Goal: Task Accomplishment & Management: Use online tool/utility

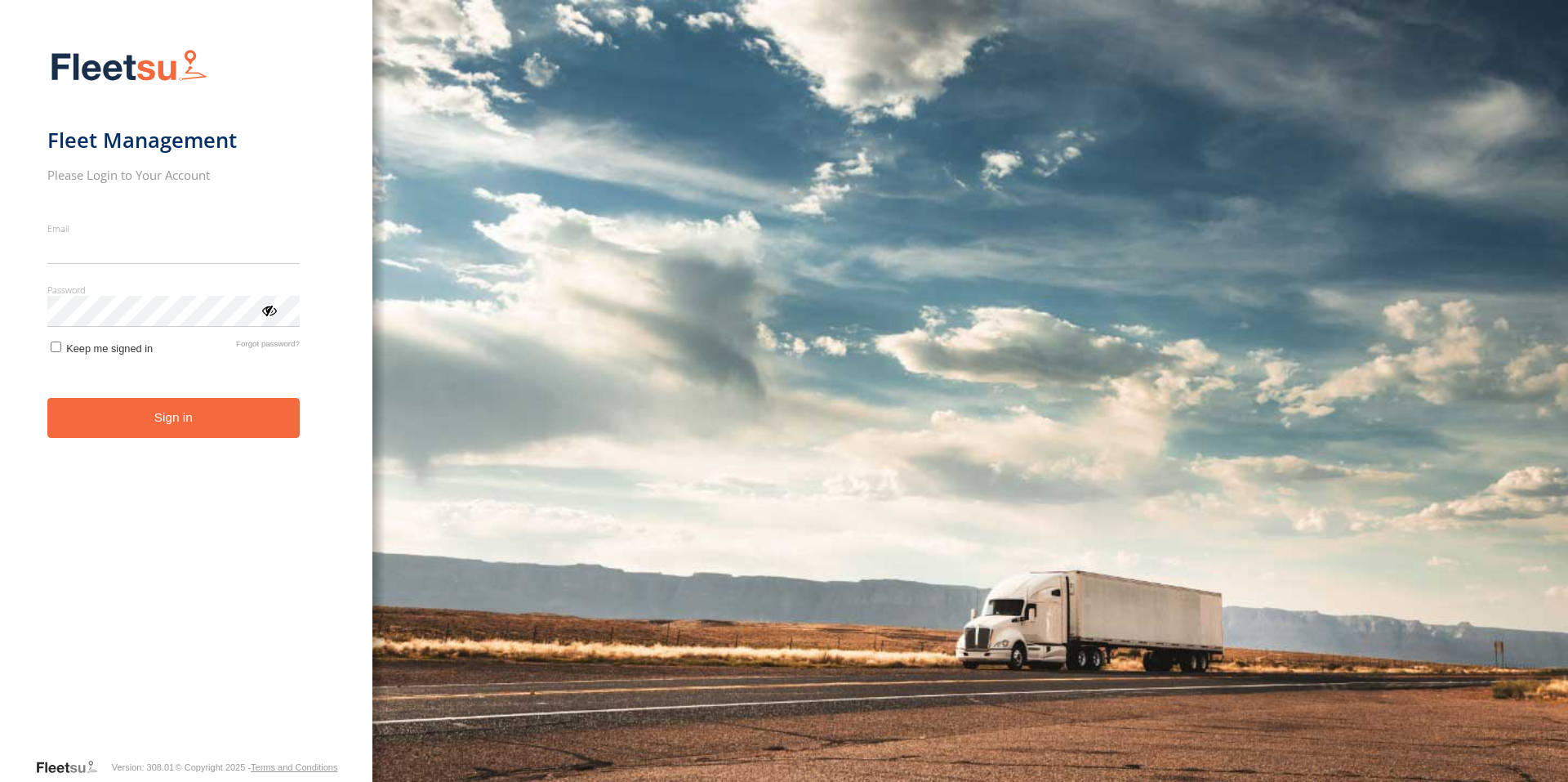
type input "**********"
click at [209, 436] on button "Sign in" at bounding box center [173, 417] width 252 height 40
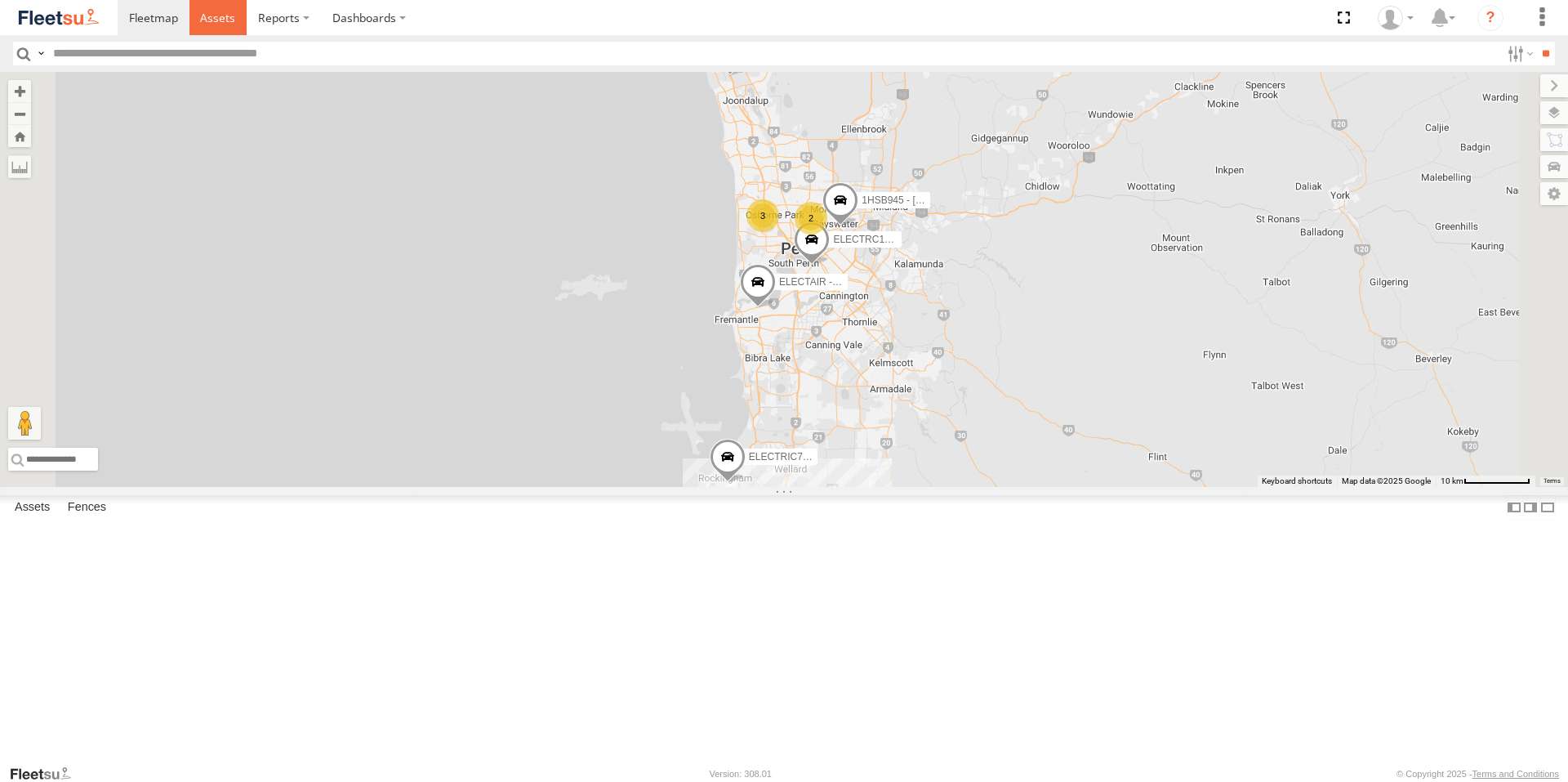
click at [217, 16] on span at bounding box center [218, 18] width 35 height 16
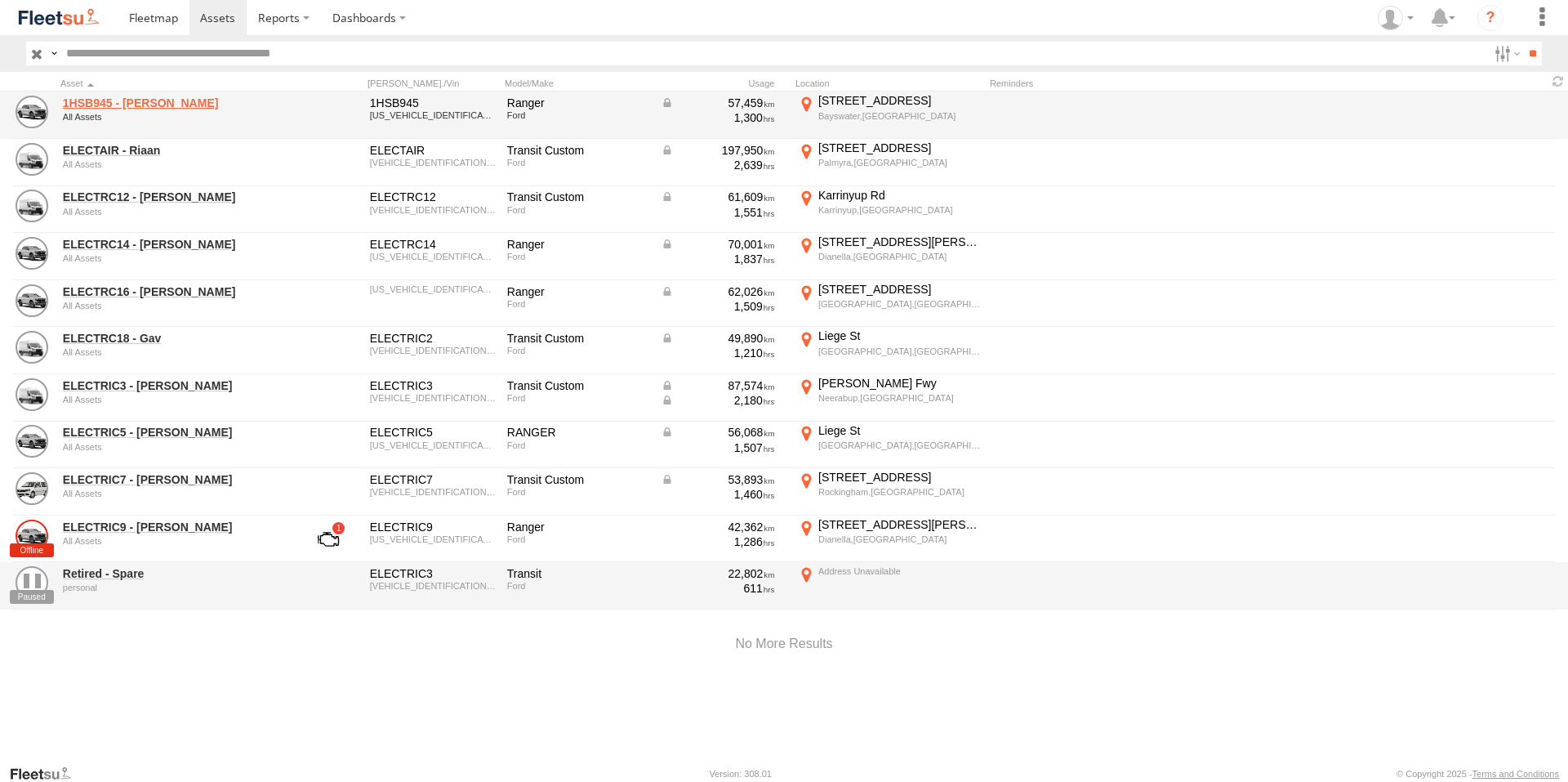
click at [135, 104] on link "1HSB945 - [PERSON_NAME]" at bounding box center [174, 103] width 224 height 15
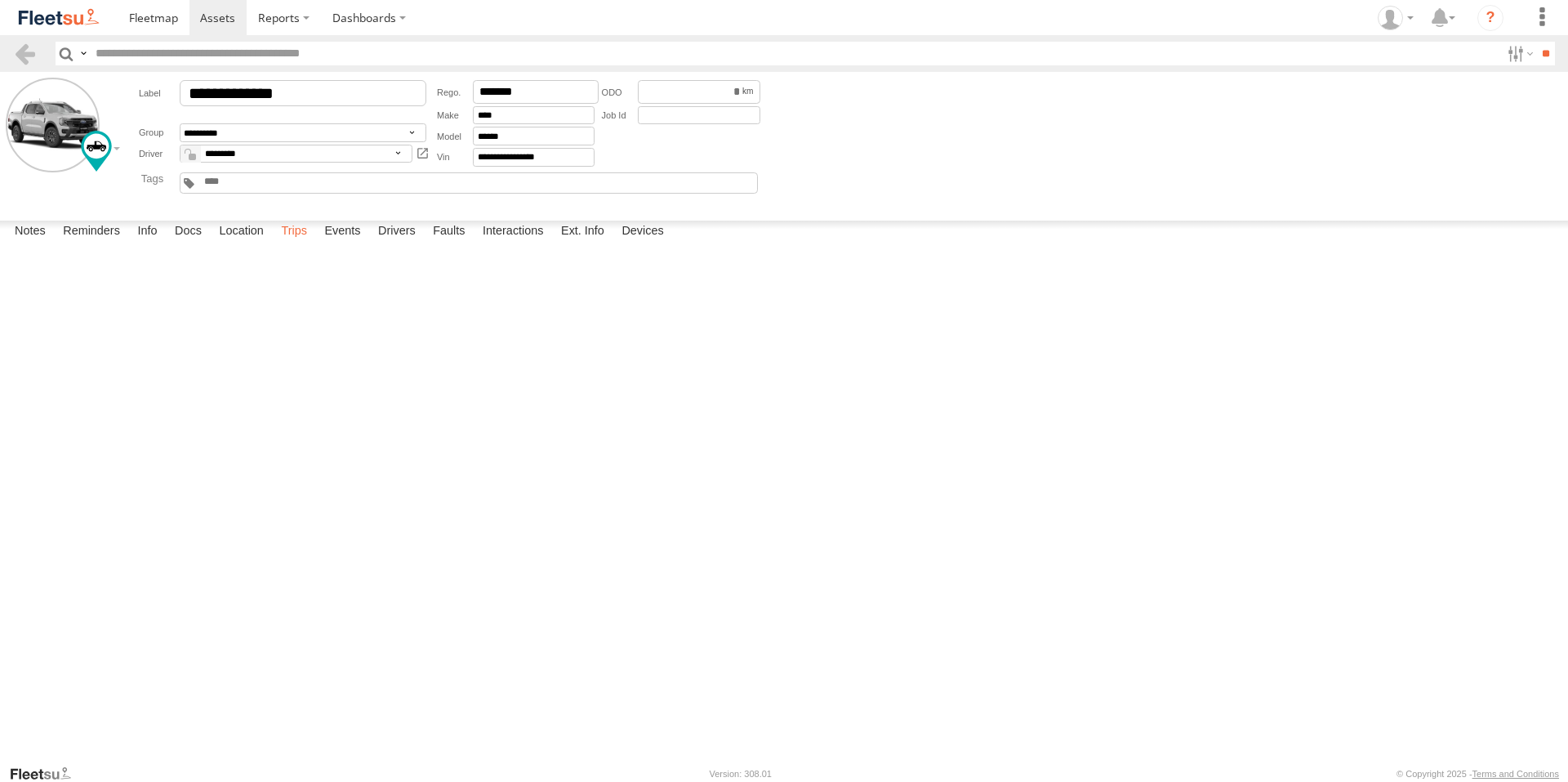
click at [297, 244] on label "Trips" at bounding box center [294, 232] width 42 height 23
click at [217, 17] on span at bounding box center [218, 18] width 35 height 16
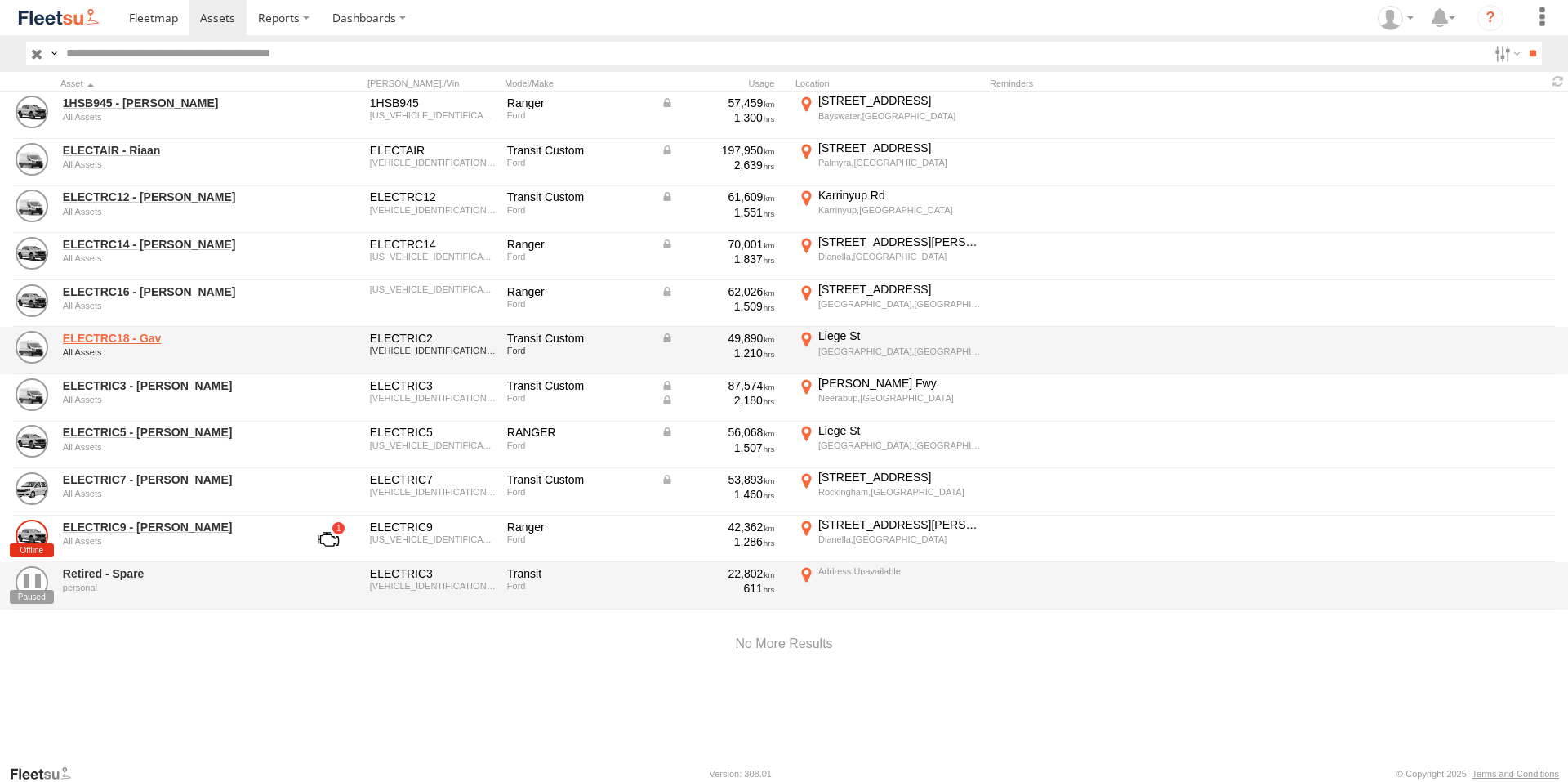
click at [145, 340] on link "ELECTRC18 - Gav" at bounding box center [174, 338] width 224 height 15
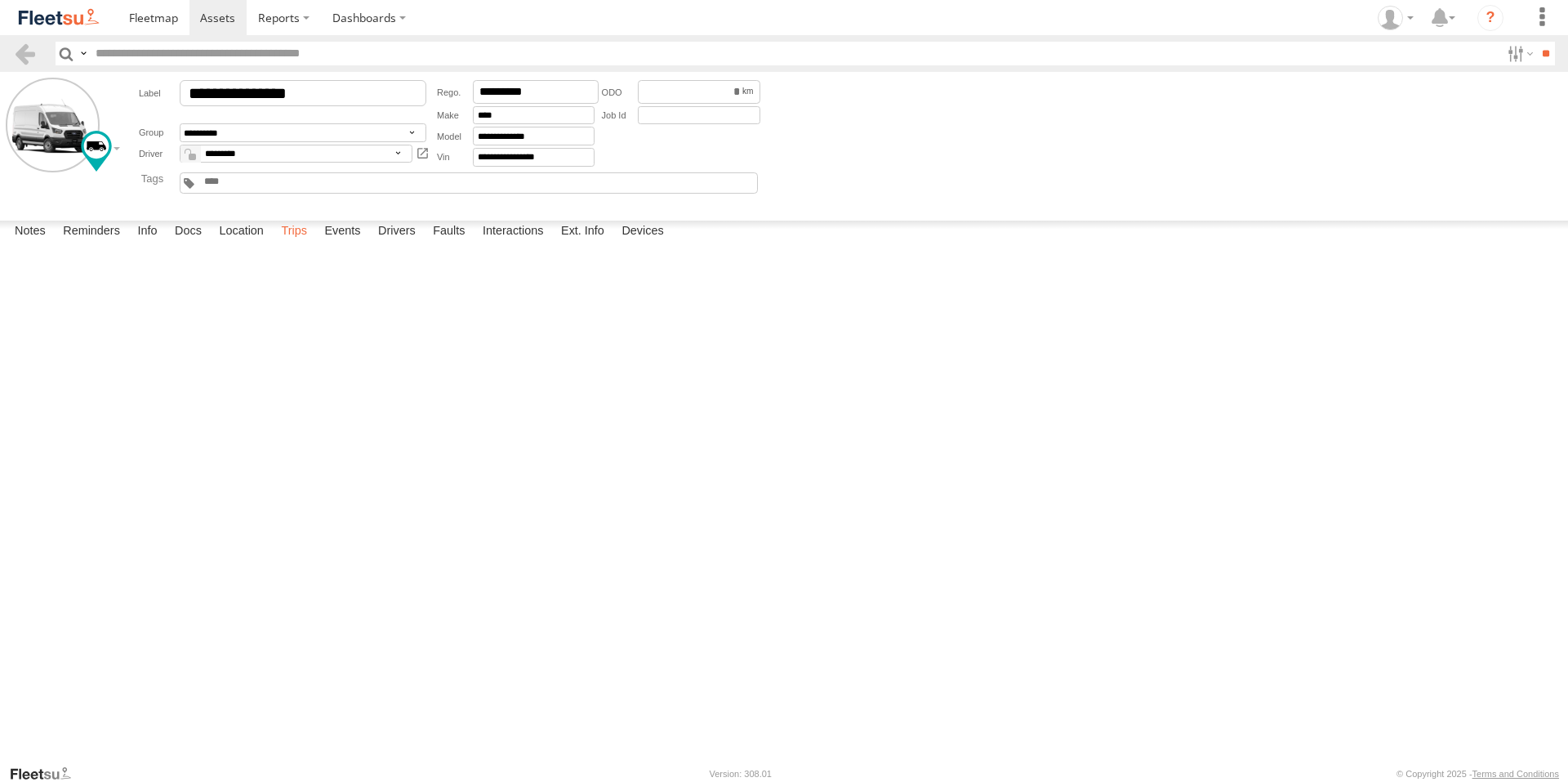
click at [303, 244] on label "Trips" at bounding box center [294, 232] width 42 height 23
click at [215, 8] on link at bounding box center [218, 18] width 58 height 35
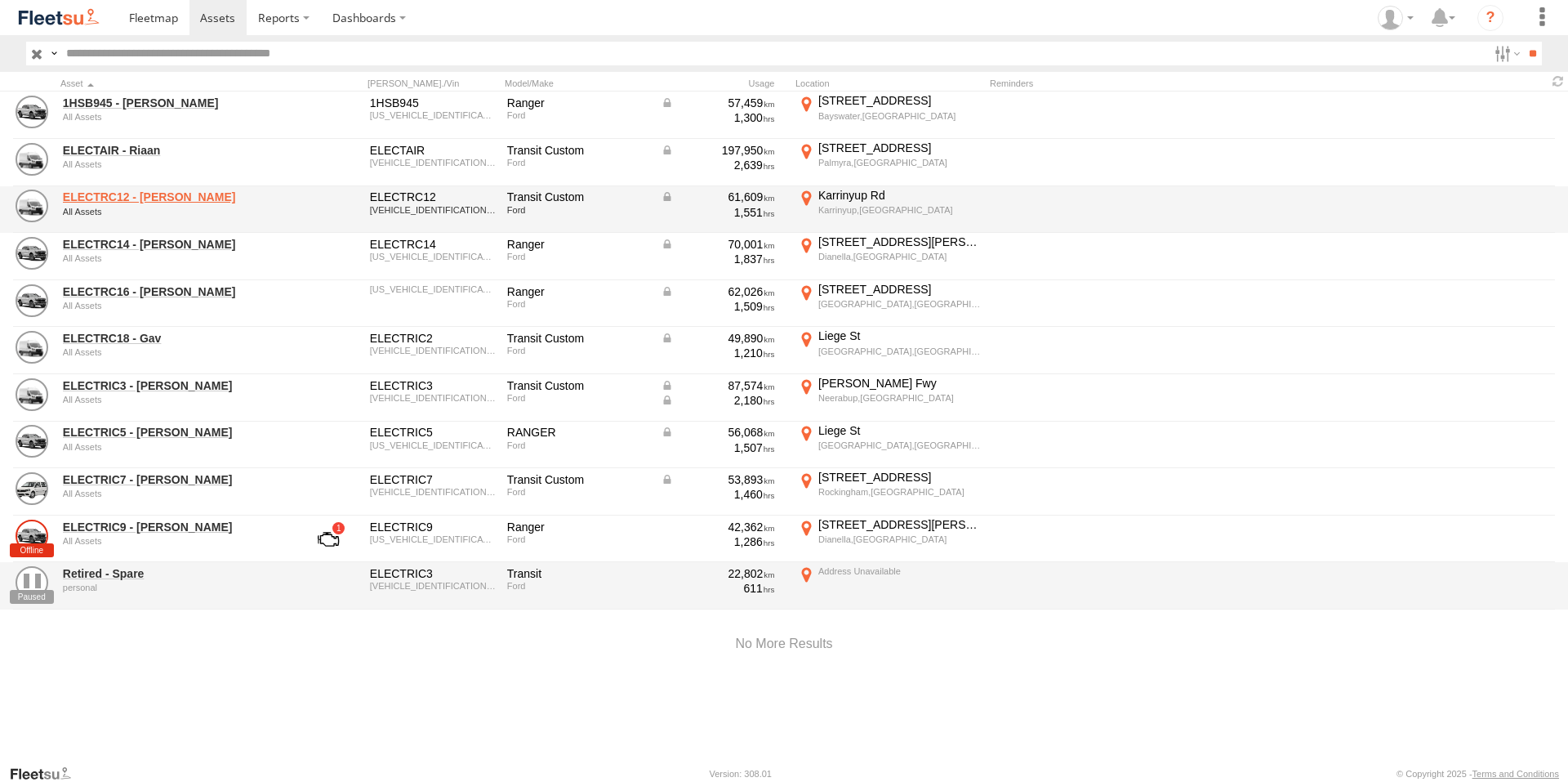
click at [131, 197] on link "ELECTRC12 - [PERSON_NAME]" at bounding box center [174, 197] width 224 height 15
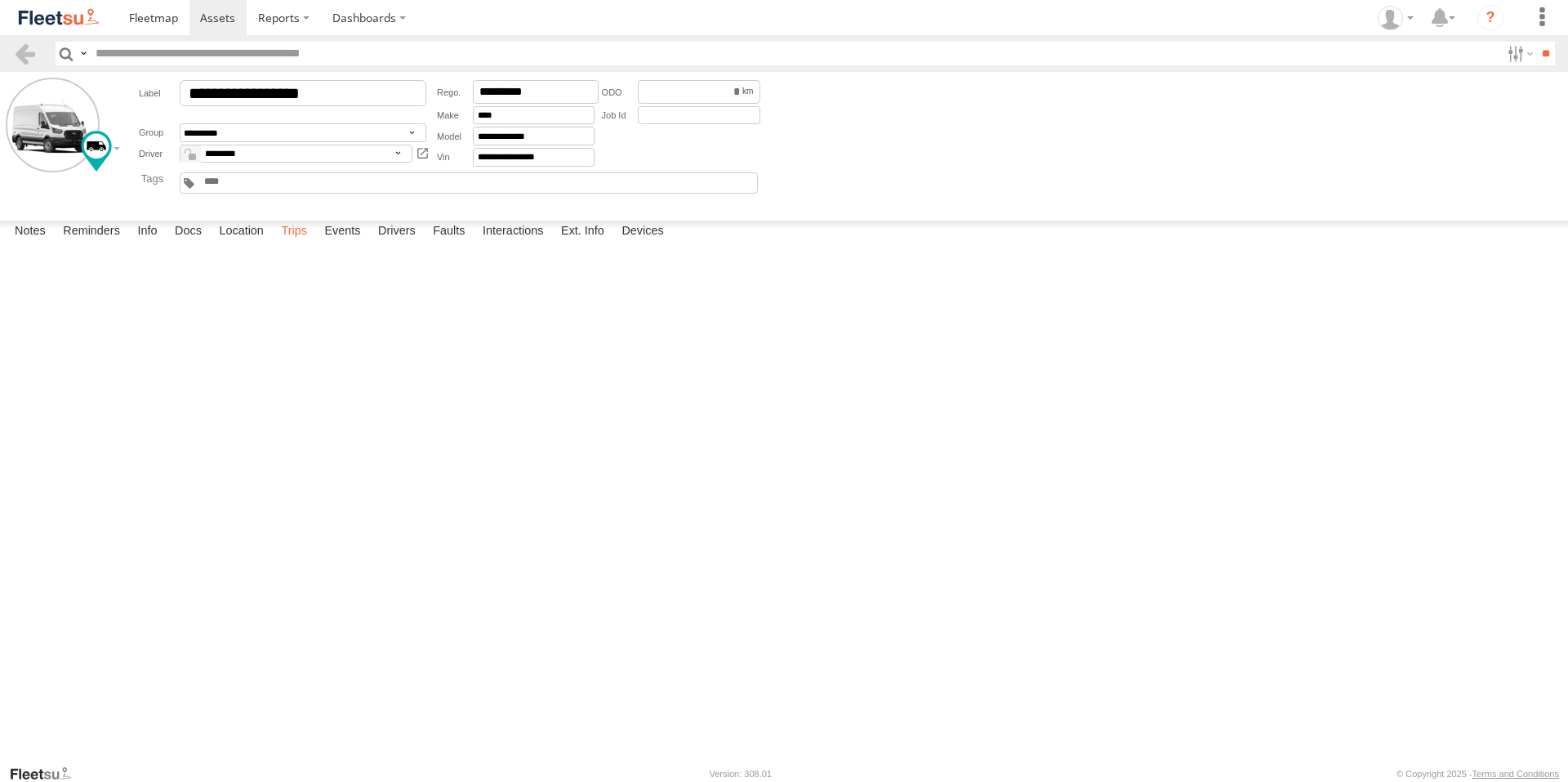
click at [299, 244] on label "Trips" at bounding box center [294, 232] width 42 height 23
click at [225, 23] on span at bounding box center [218, 18] width 35 height 16
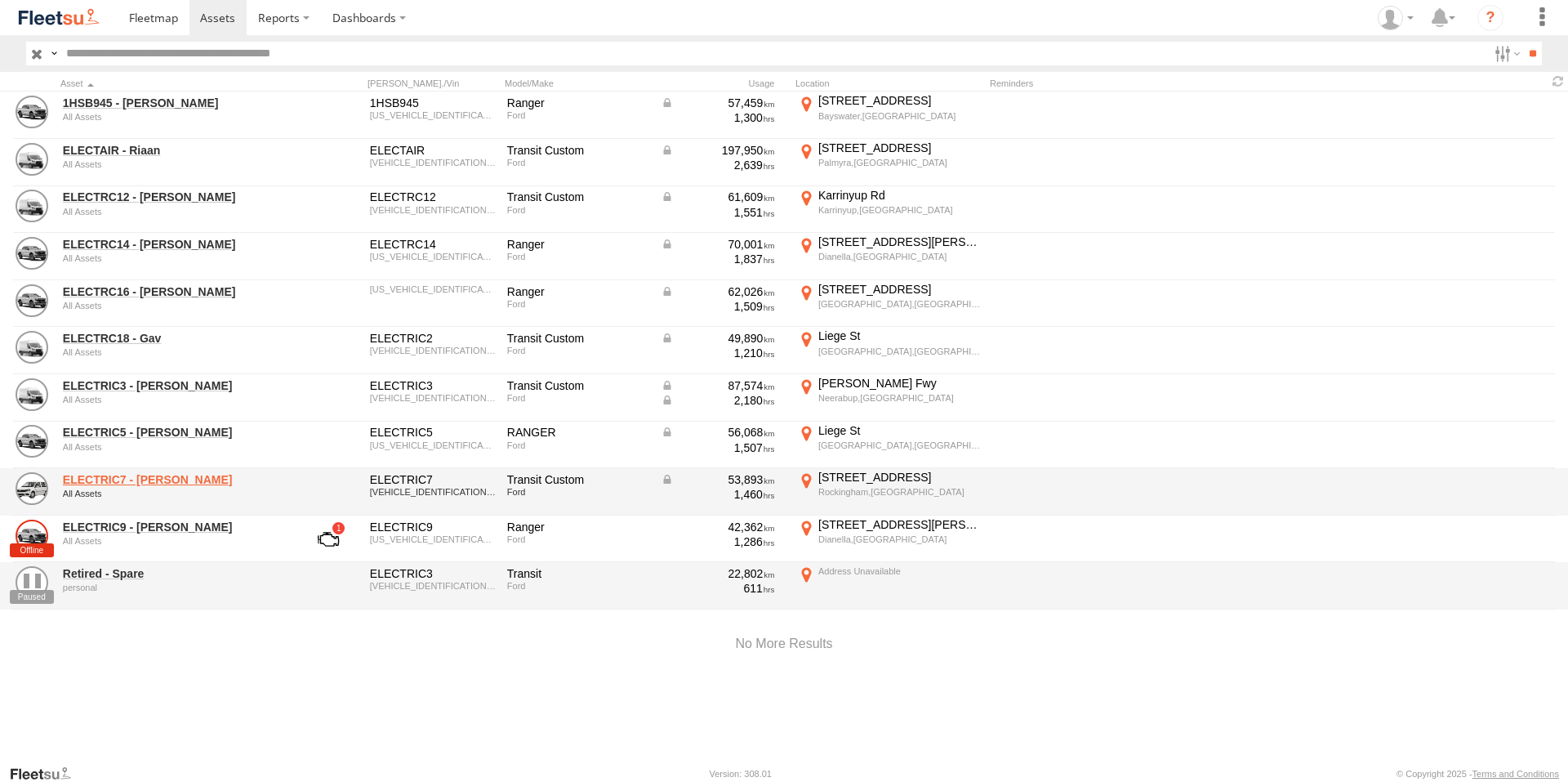
click at [127, 476] on link "ELECTRIC7 - [PERSON_NAME]" at bounding box center [174, 479] width 224 height 15
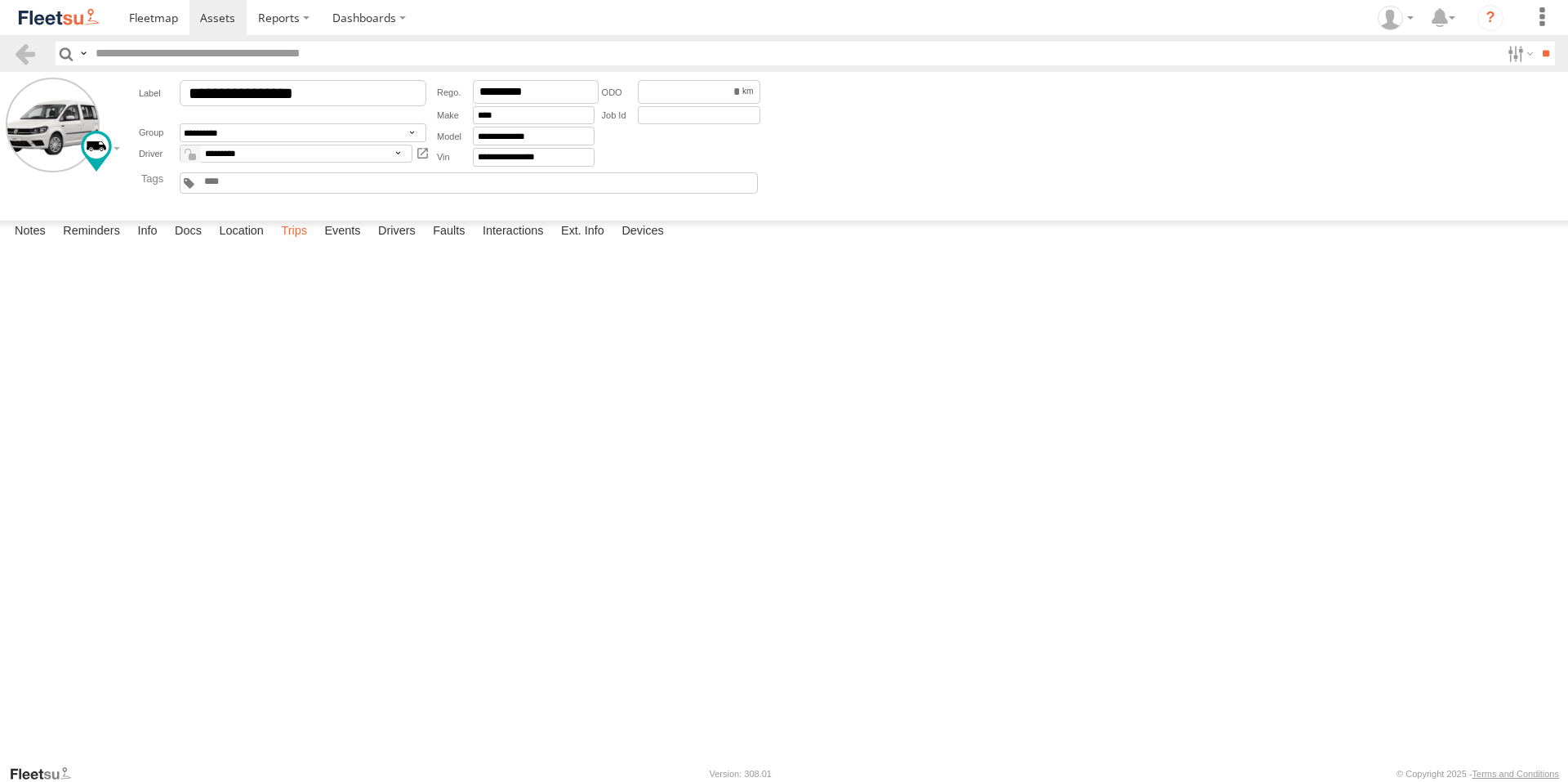
click at [286, 244] on label "Trips" at bounding box center [294, 232] width 42 height 23
click at [0, 0] on div "Wanneroo,WA" at bounding box center [0, 0] width 0 height 0
click at [0, 0] on div "Location Details ×" at bounding box center [0, 0] width 0 height 0
click at [0, 0] on label "×" at bounding box center [0, 0] width 0 height 0
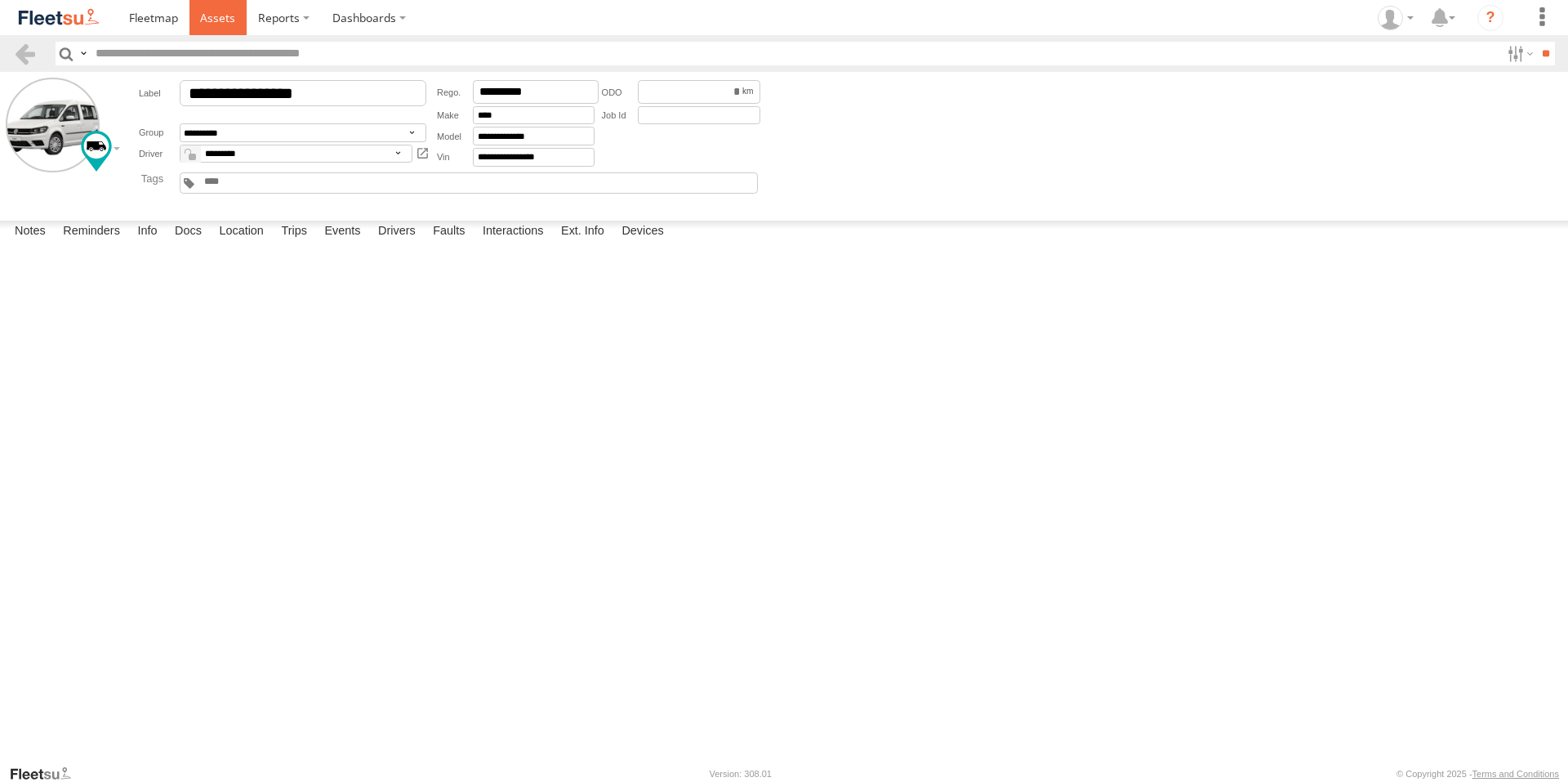
click at [230, 12] on span at bounding box center [218, 18] width 35 height 16
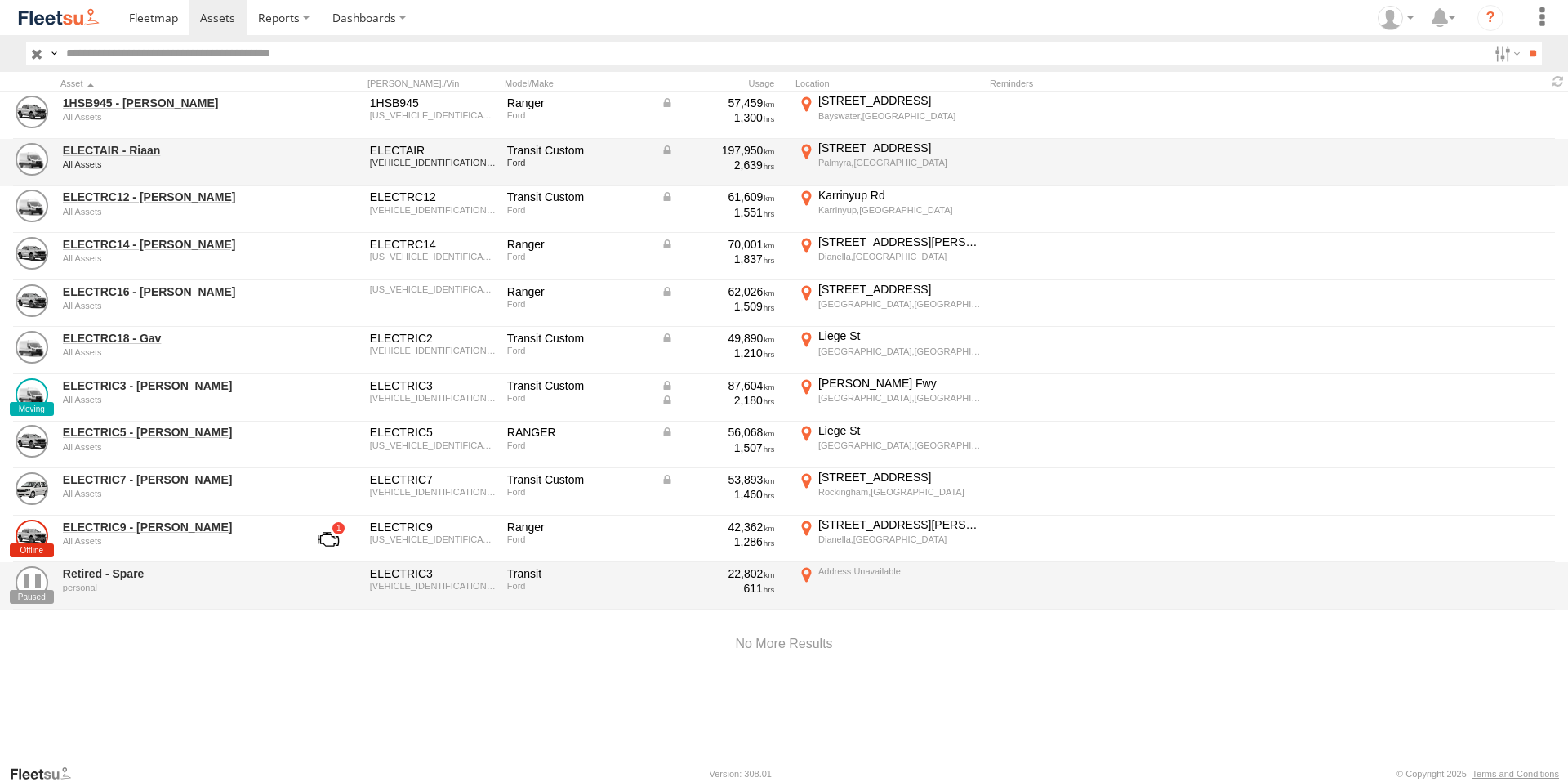
click at [120, 141] on div "ELECTAIR - Riaan All Assets" at bounding box center [174, 163] width 228 height 44
click at [127, 151] on link "ELECTAIR - Riaan" at bounding box center [174, 150] width 224 height 15
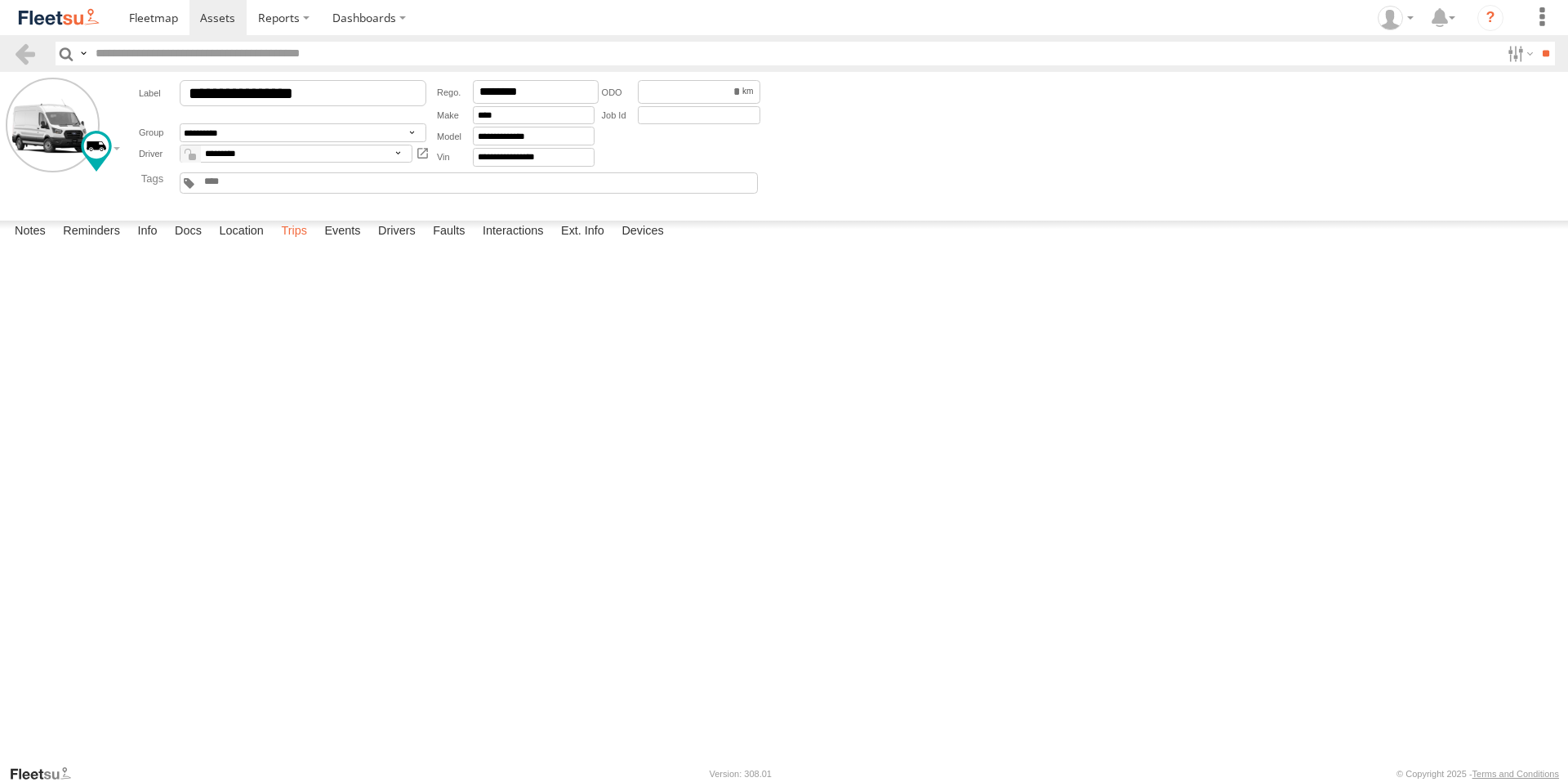
click at [292, 244] on label "Trips" at bounding box center [294, 232] width 42 height 23
click at [228, 17] on span at bounding box center [218, 18] width 35 height 16
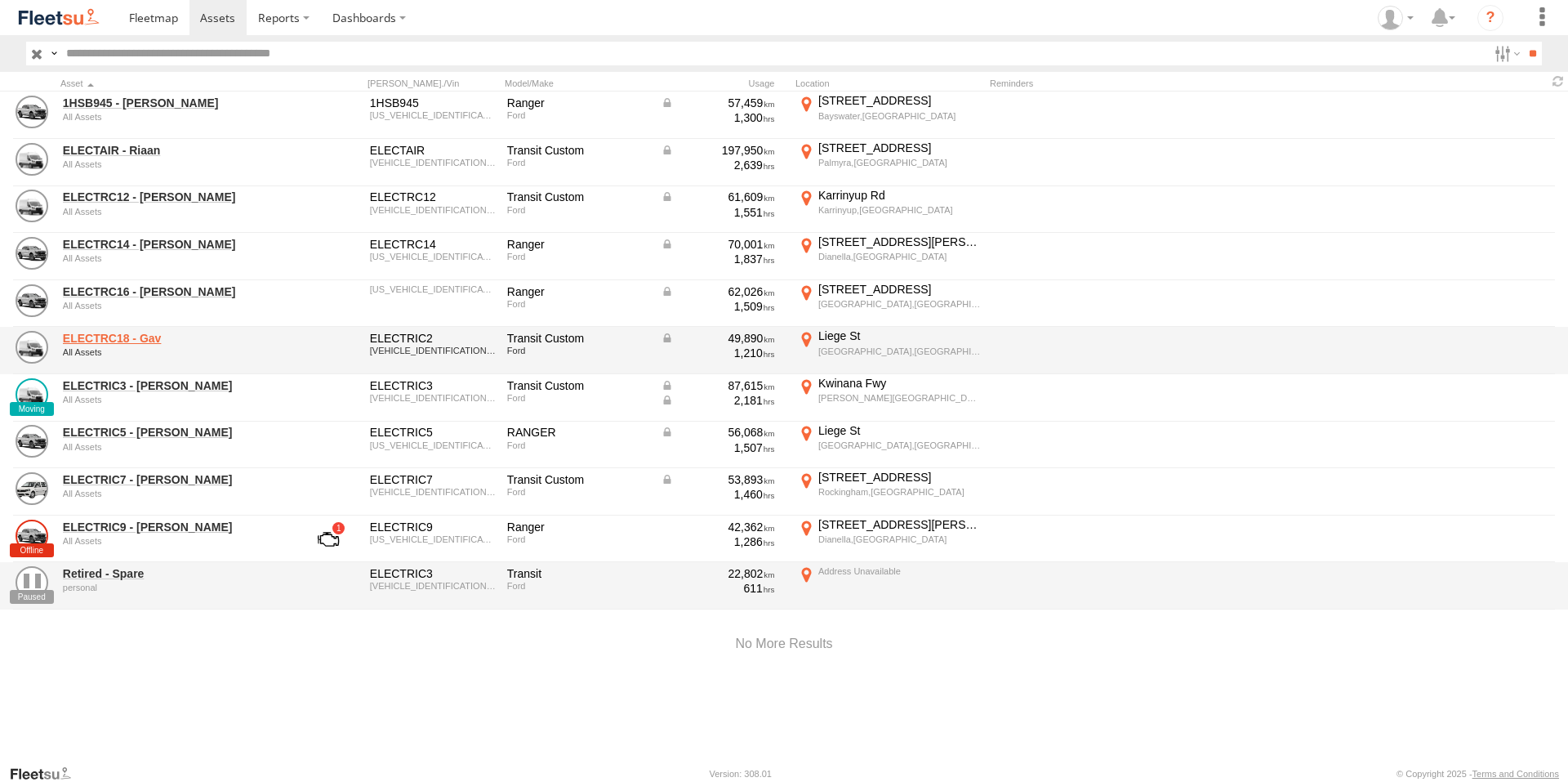
click at [147, 334] on link "ELECTRC18 - Gav" at bounding box center [174, 338] width 224 height 15
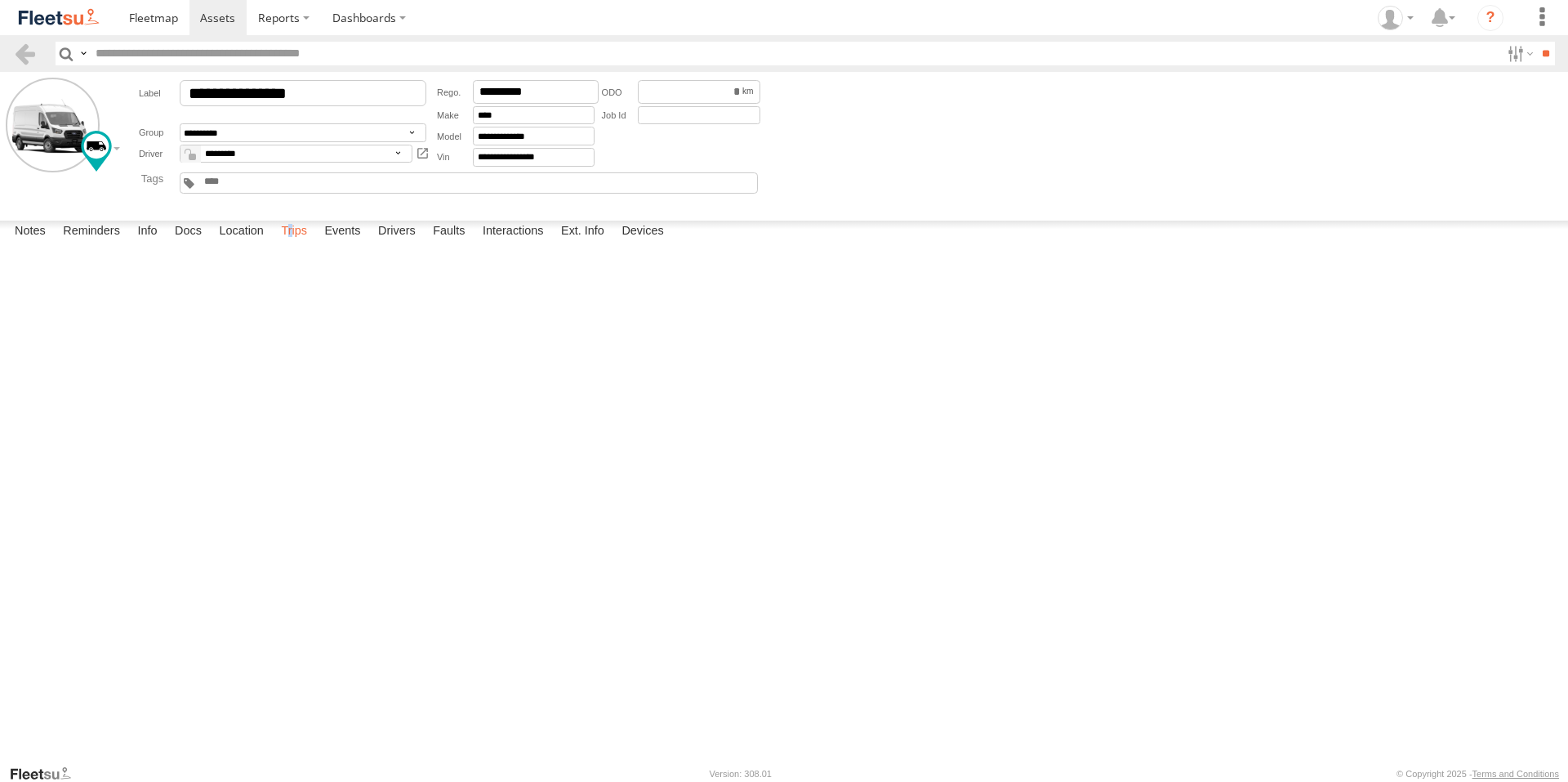
click at [294, 244] on label "Trips" at bounding box center [294, 232] width 42 height 23
click at [300, 244] on label "Trips" at bounding box center [294, 232] width 42 height 23
click at [228, 16] on span at bounding box center [218, 18] width 35 height 16
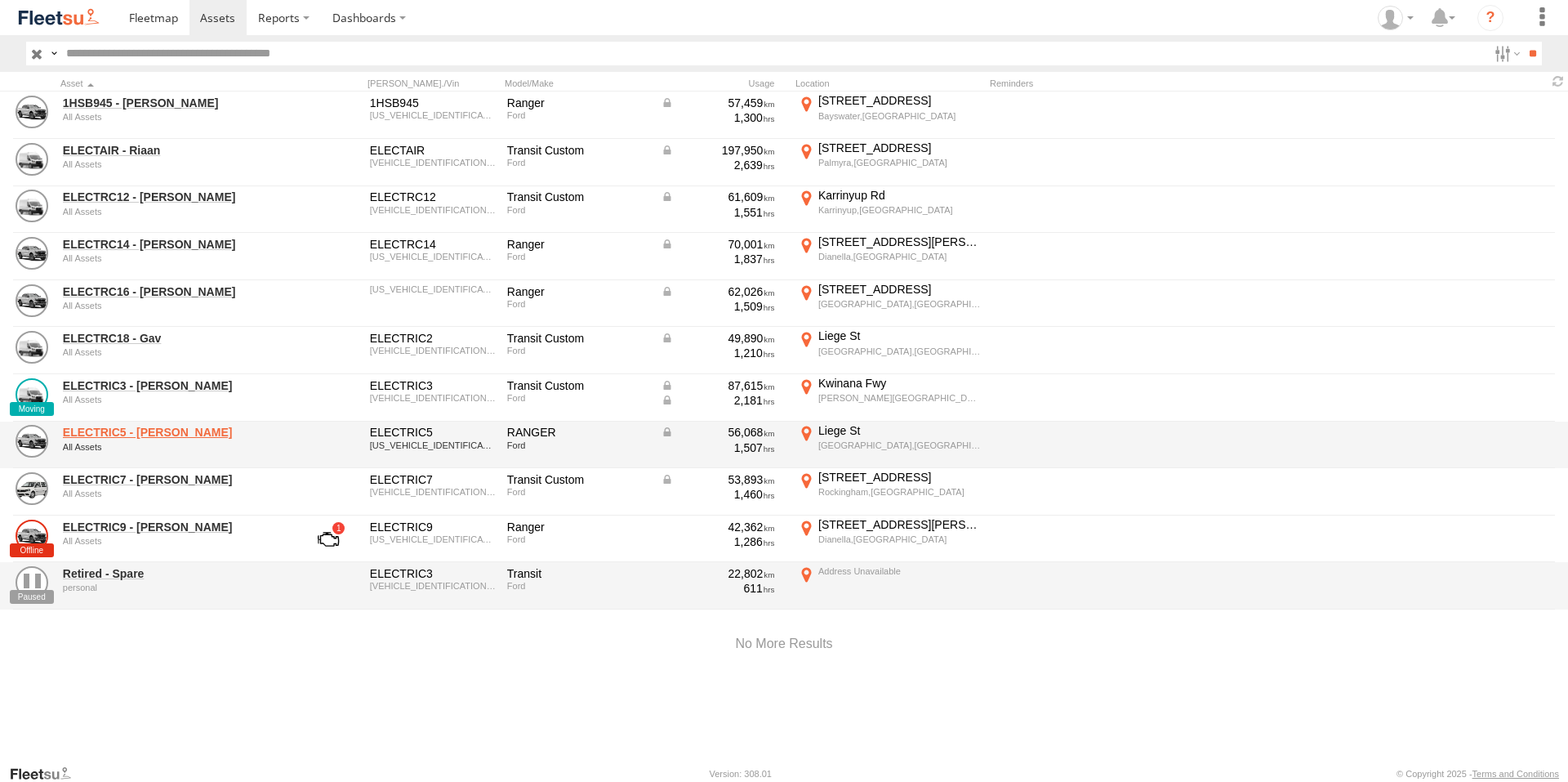
click at [137, 434] on link "ELECTRIC5 - [PERSON_NAME]" at bounding box center [174, 432] width 224 height 15
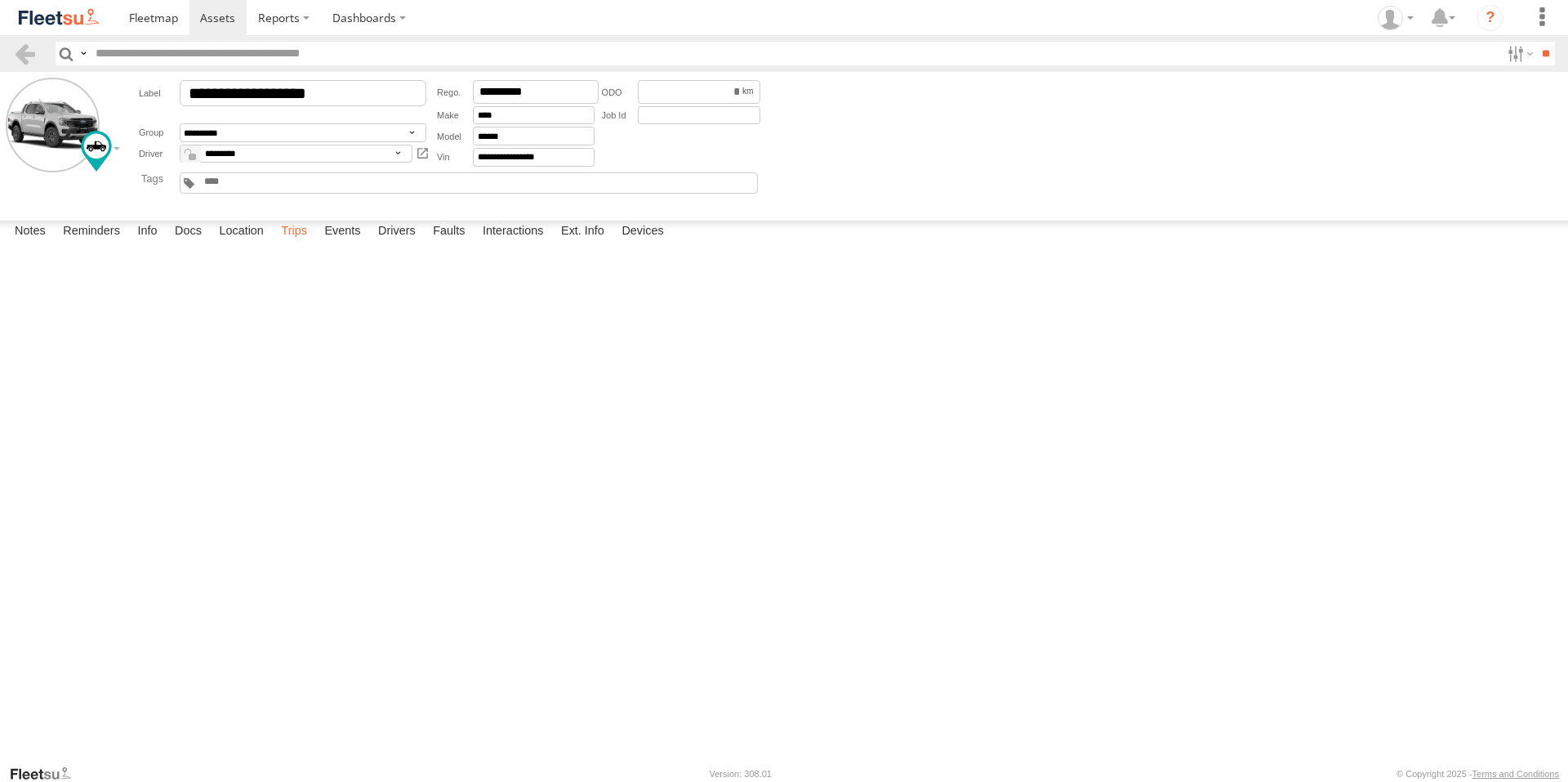
click at [302, 244] on label "Trips" at bounding box center [294, 232] width 42 height 23
click at [222, 15] on span at bounding box center [218, 18] width 35 height 16
click at [304, 244] on label "Trips" at bounding box center [294, 232] width 42 height 23
drag, startPoint x: 355, startPoint y: 740, endPoint x: 359, endPoint y: 731, distance: 9.8
click at [355, 244] on label "Events" at bounding box center [342, 232] width 52 height 23
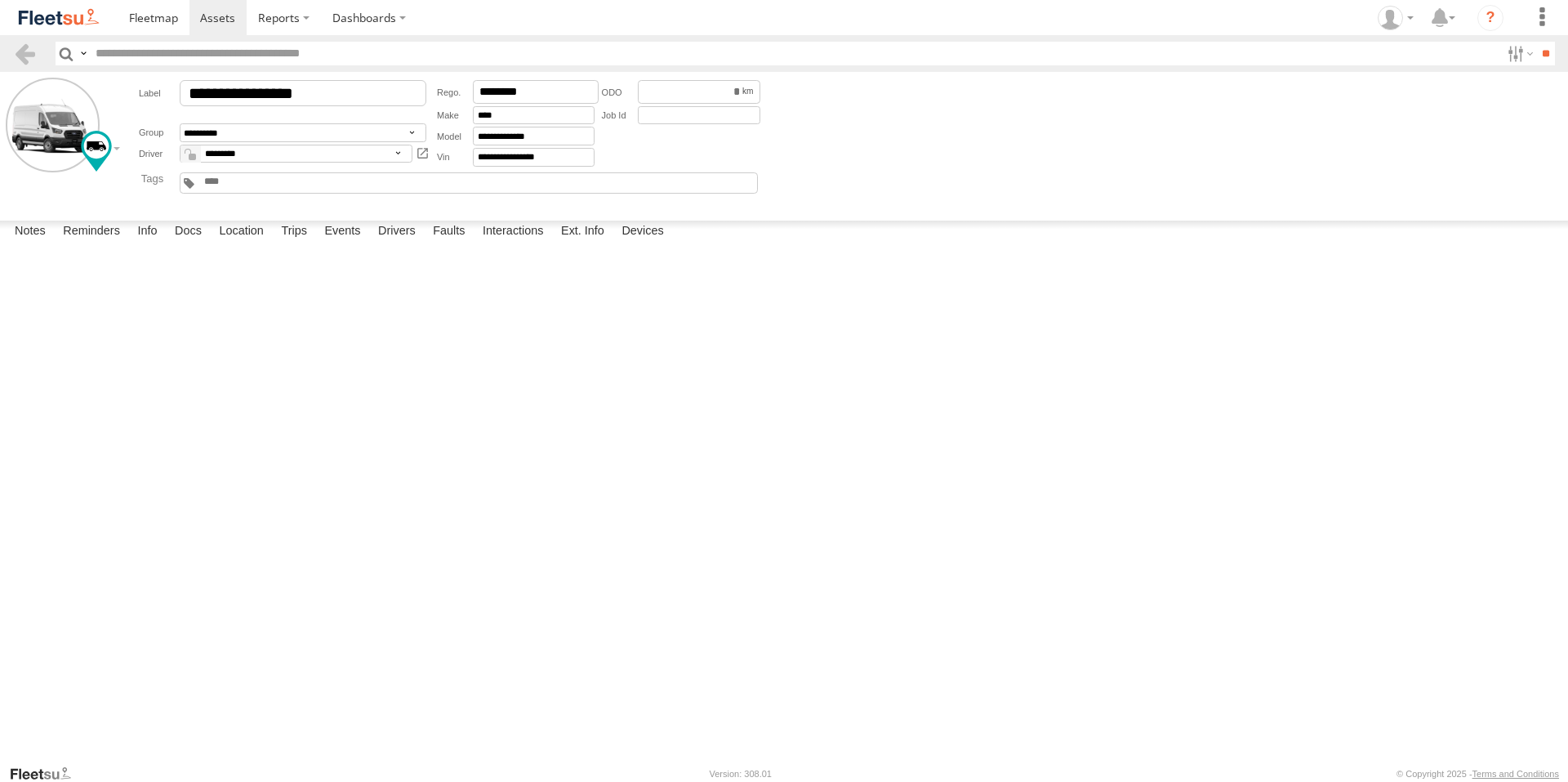
scroll to position [408, 0]
click at [0, 0] on div "[STREET_ADDRESS][PERSON_NAME]" at bounding box center [0, 0] width 0 height 0
click at [0, 0] on img "Click to see this area on Google Maps" at bounding box center [0, 0] width 0 height 0
click at [0, 0] on label "×" at bounding box center [0, 0] width 0 height 0
